Goal: Book appointment/travel/reservation

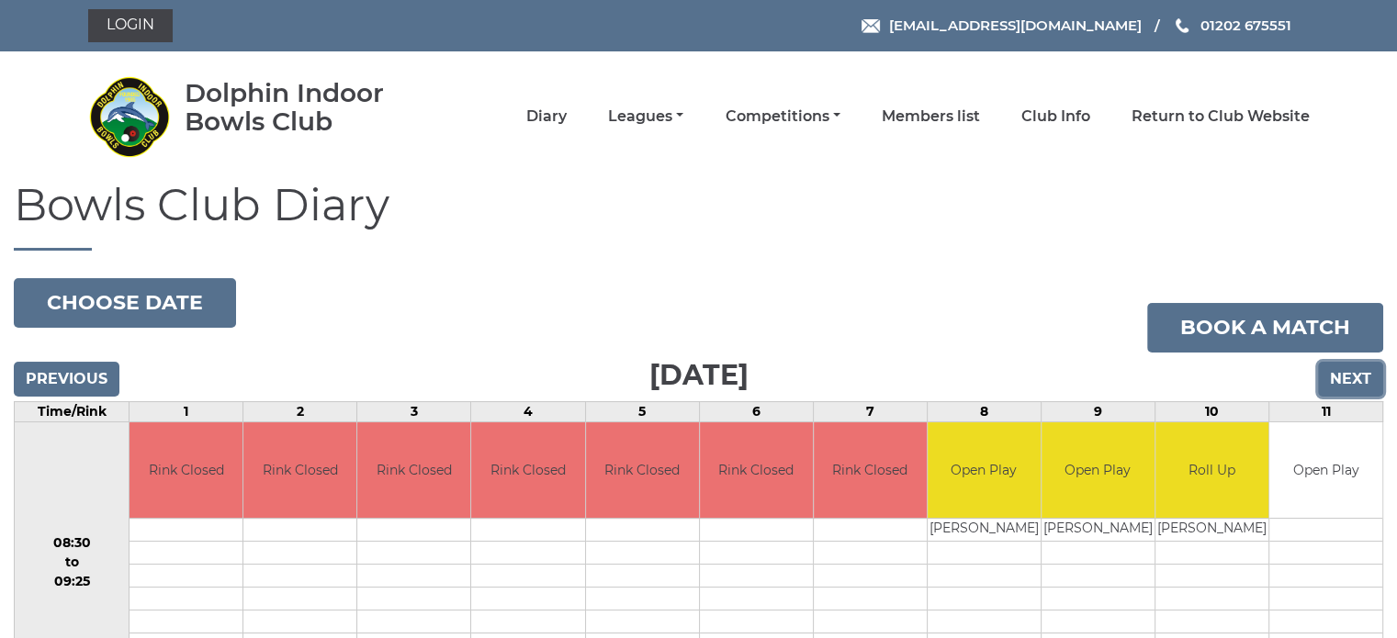
click at [1352, 374] on input "Next" at bounding box center [1350, 379] width 65 height 35
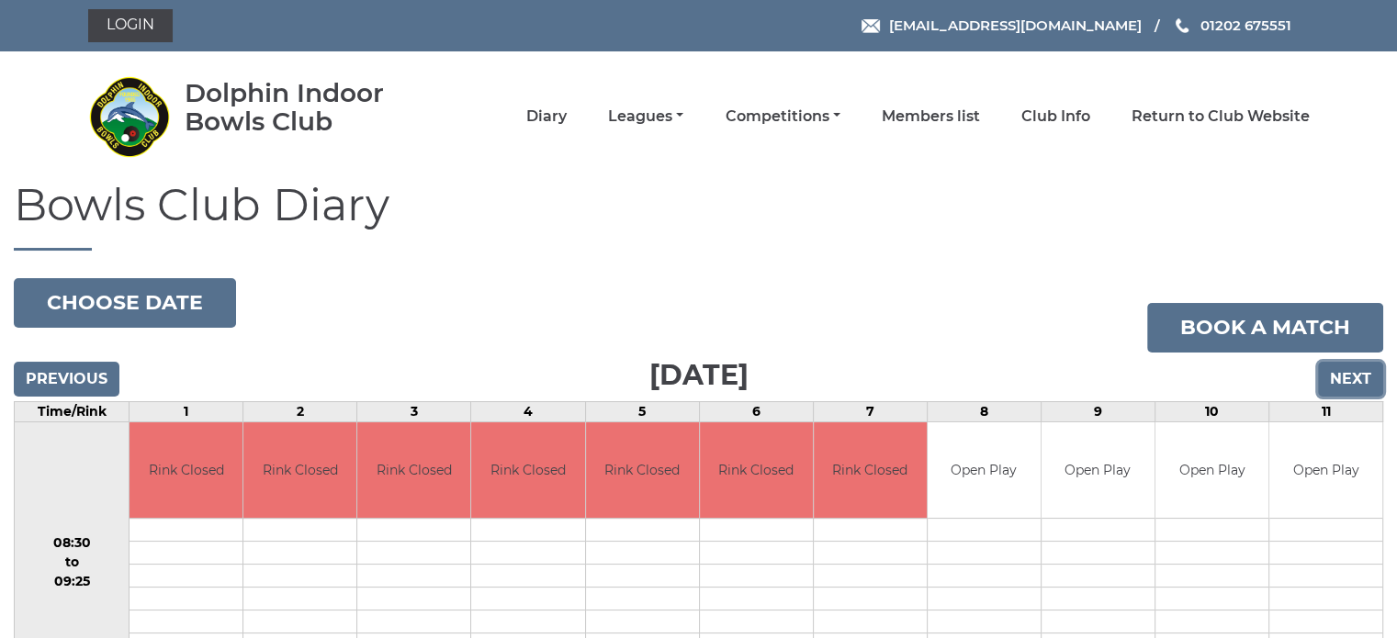
drag, startPoint x: 0, startPoint y: 0, endPoint x: 1352, endPoint y: 374, distance: 1402.3
click at [1352, 374] on input "Next" at bounding box center [1350, 379] width 65 height 35
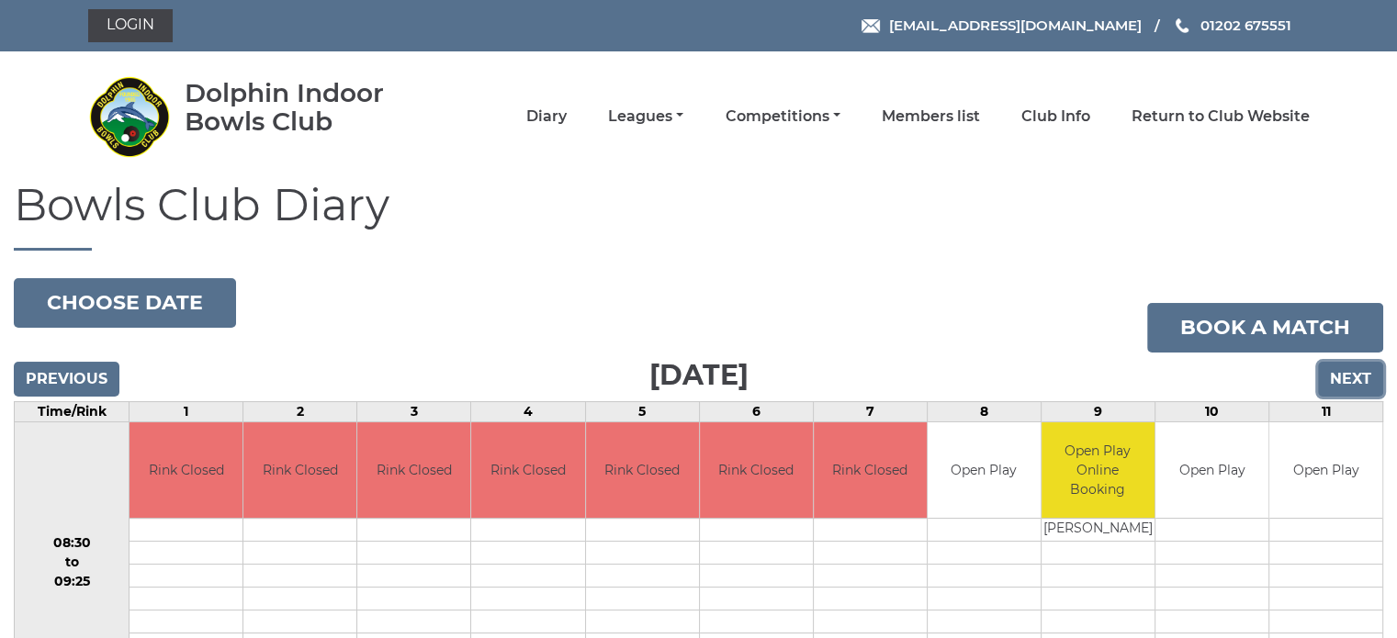
click at [1349, 374] on input "Next" at bounding box center [1350, 379] width 65 height 35
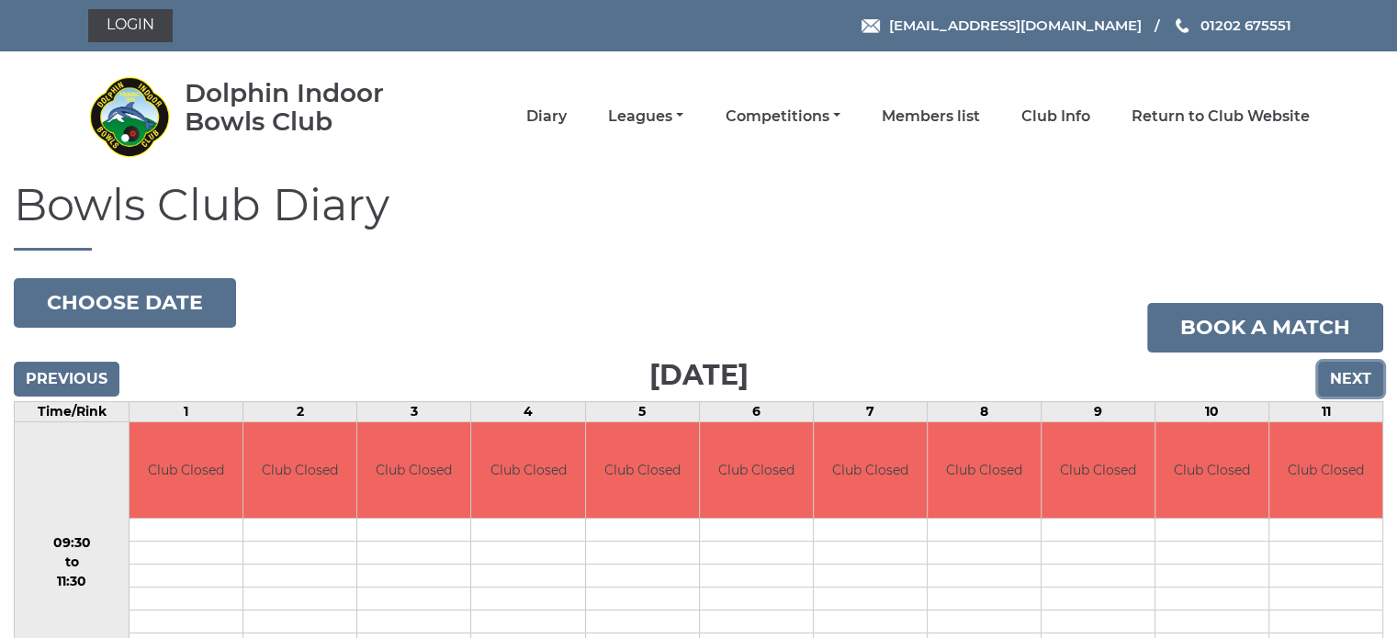
click at [1349, 374] on input "Next" at bounding box center [1350, 379] width 65 height 35
click at [1347, 374] on input "Next" at bounding box center [1350, 379] width 65 height 35
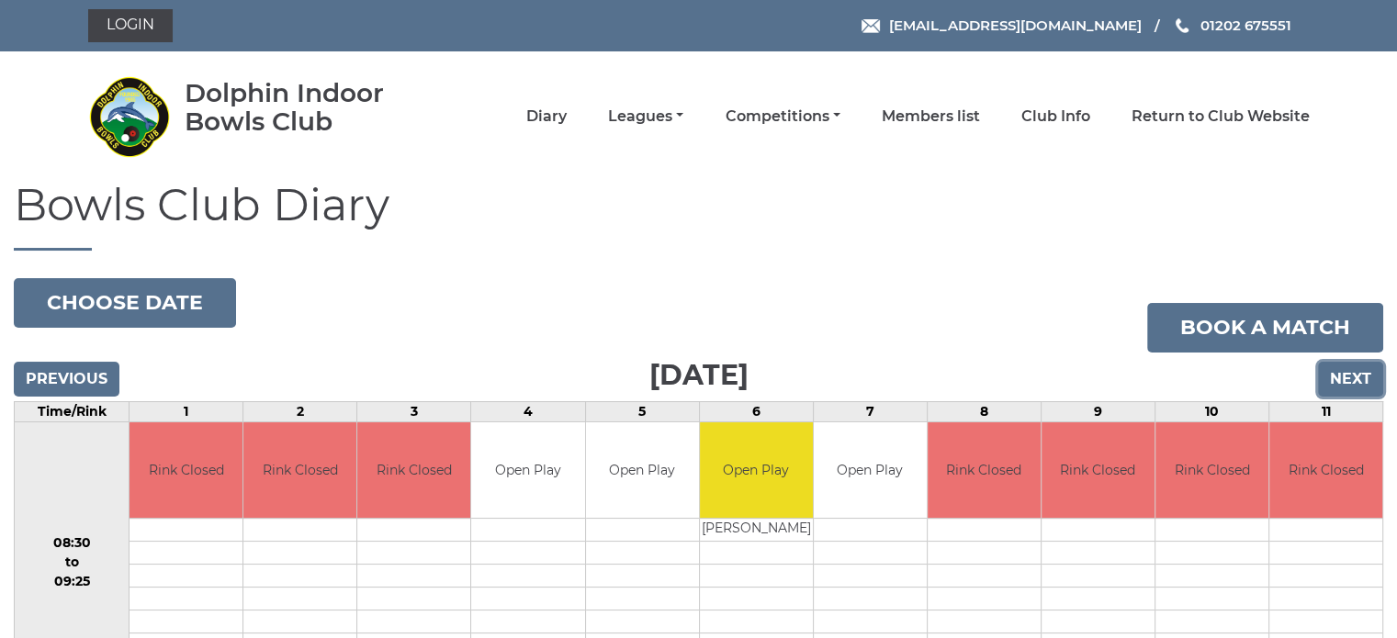
click at [1347, 374] on input "Next" at bounding box center [1350, 379] width 65 height 35
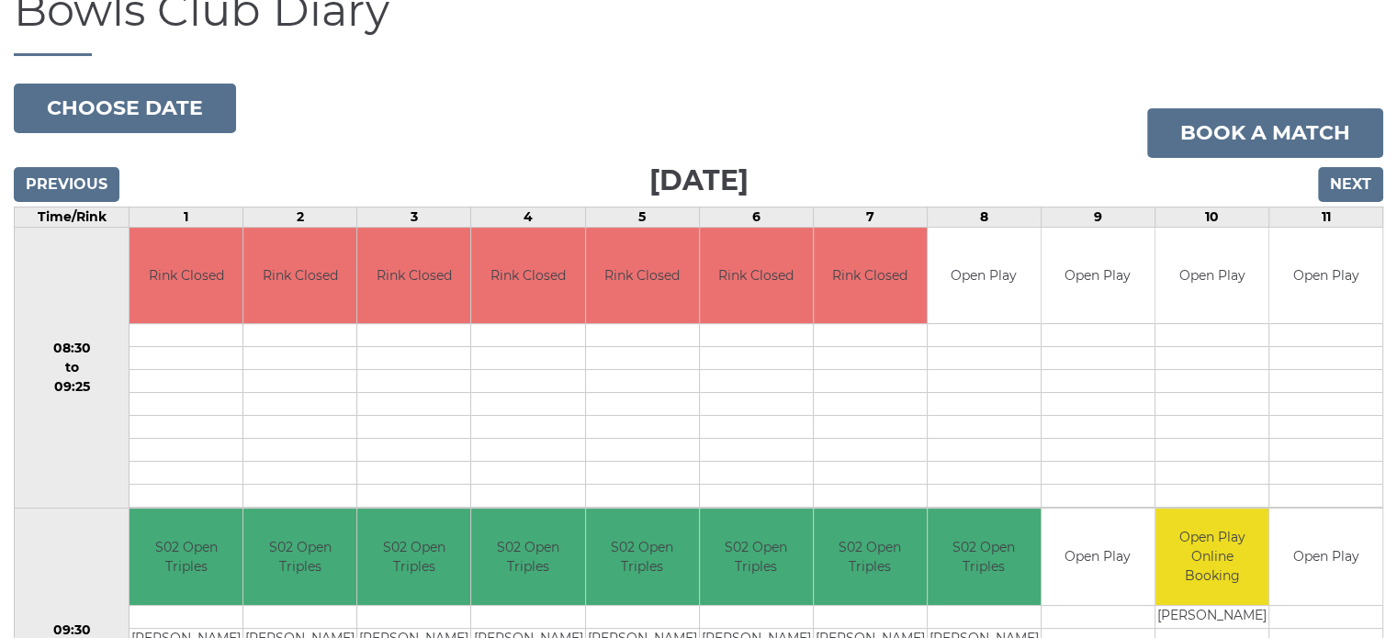
scroll to position [184, 0]
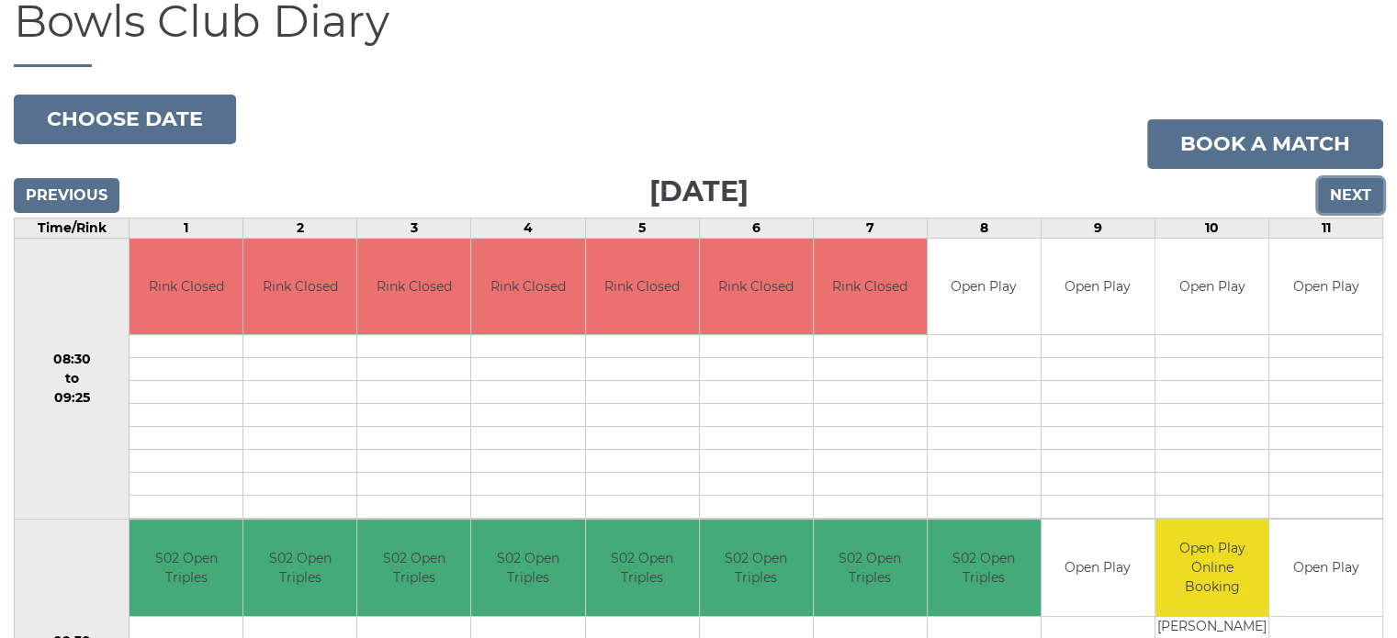
click at [1344, 189] on input "Next" at bounding box center [1350, 195] width 65 height 35
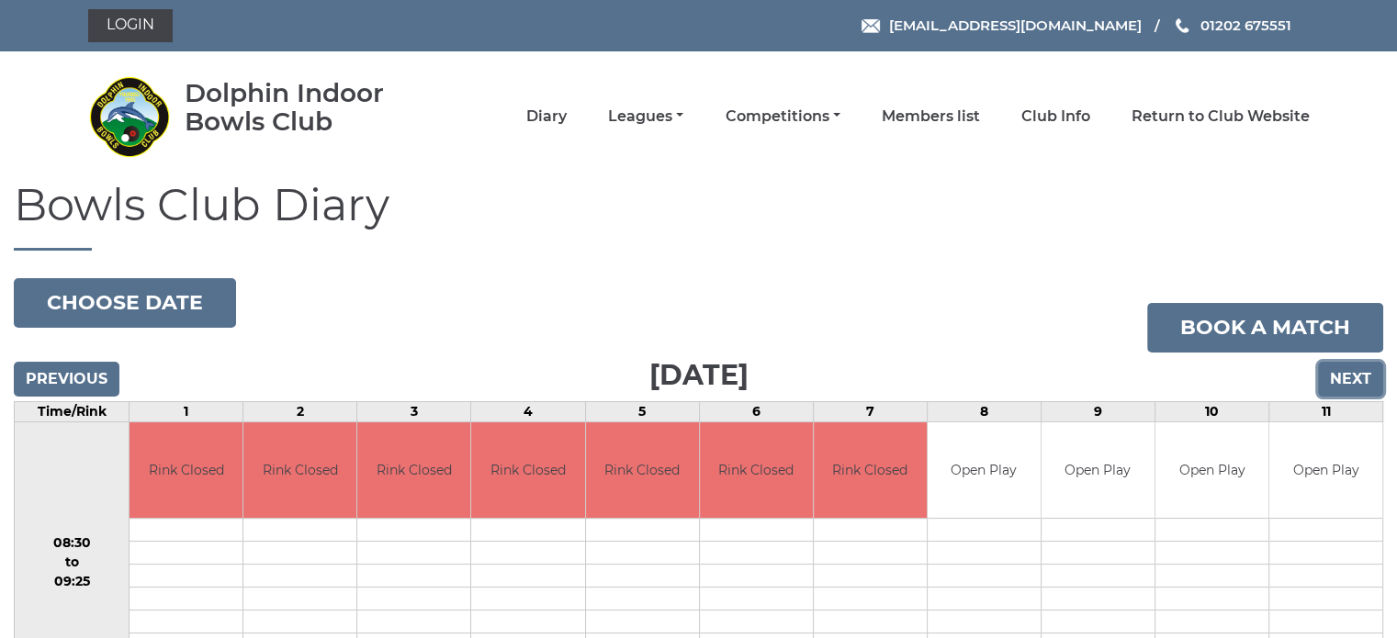
click at [1348, 374] on input "Next" at bounding box center [1350, 379] width 65 height 35
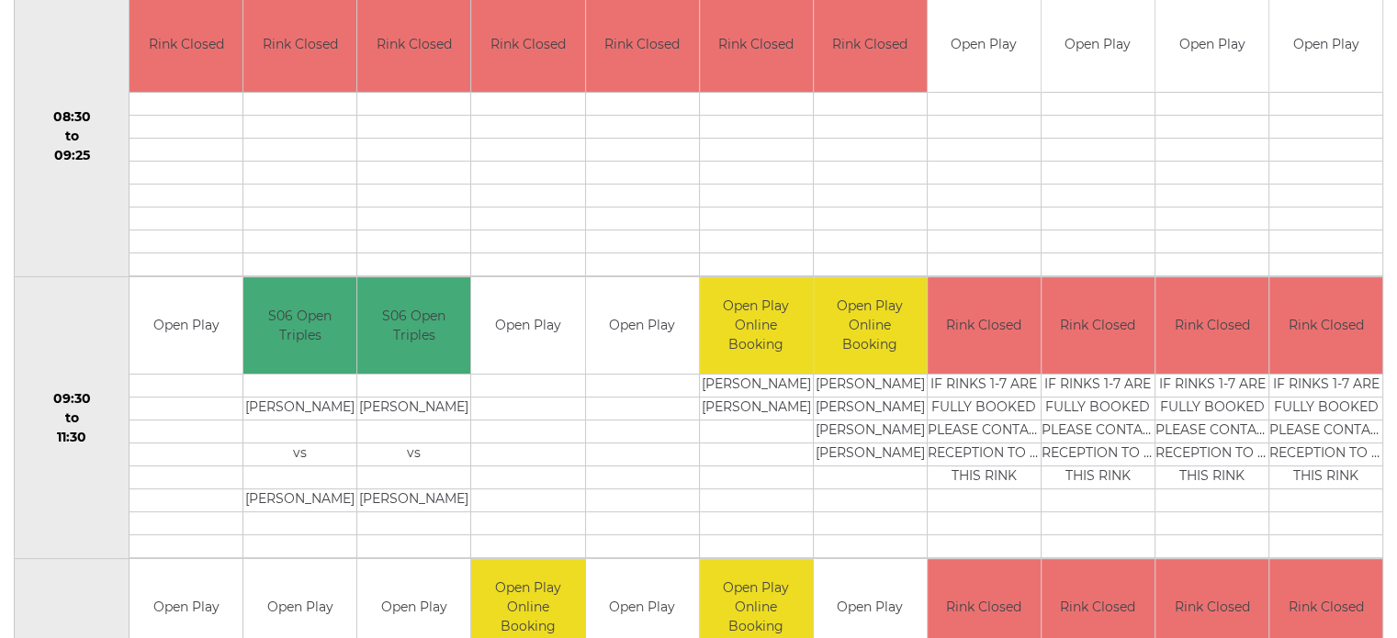
scroll to position [459, 0]
